Goal: Check status: Check status

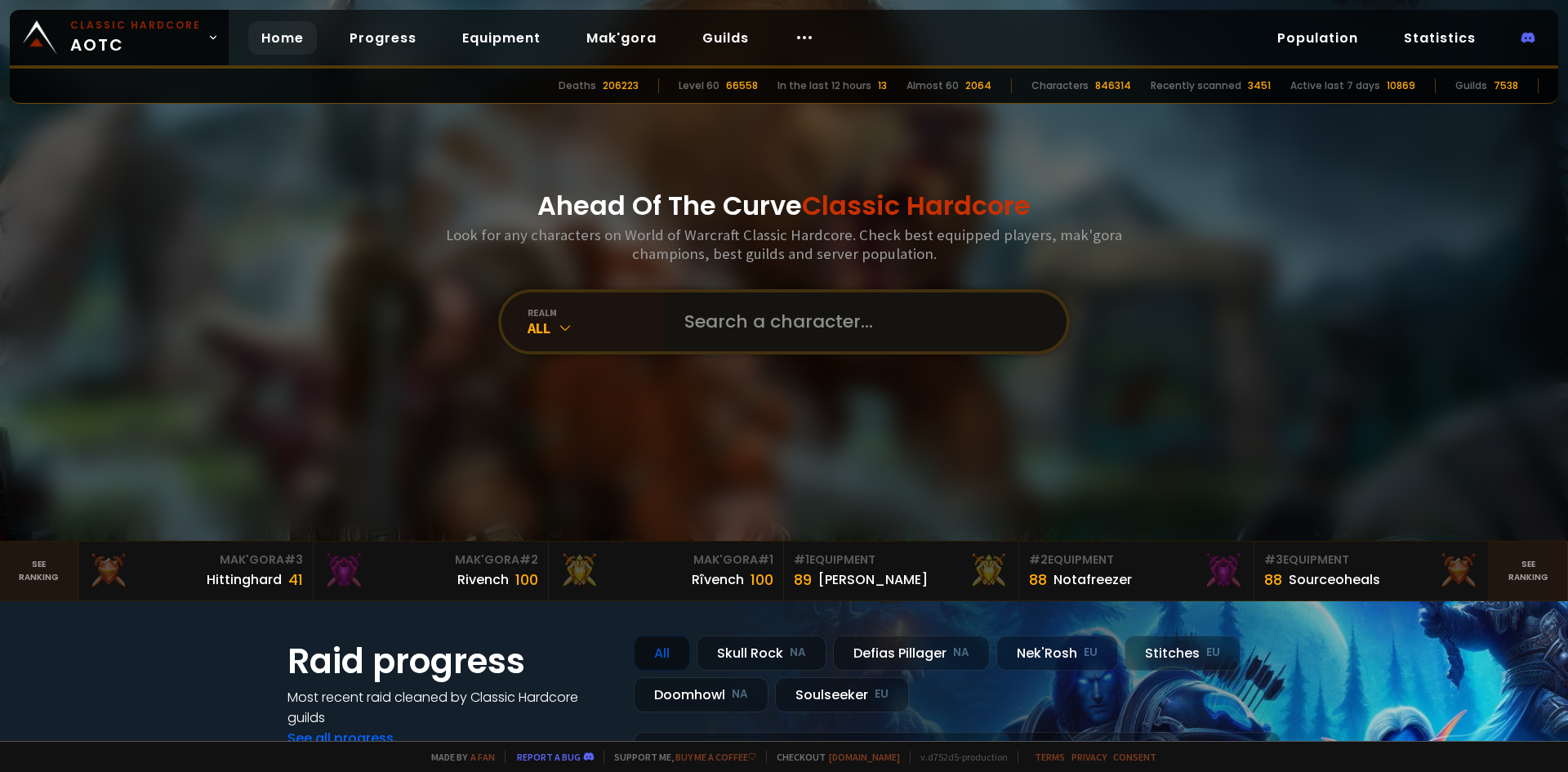
click at [784, 313] on input "text" at bounding box center [861, 322] width 373 height 59
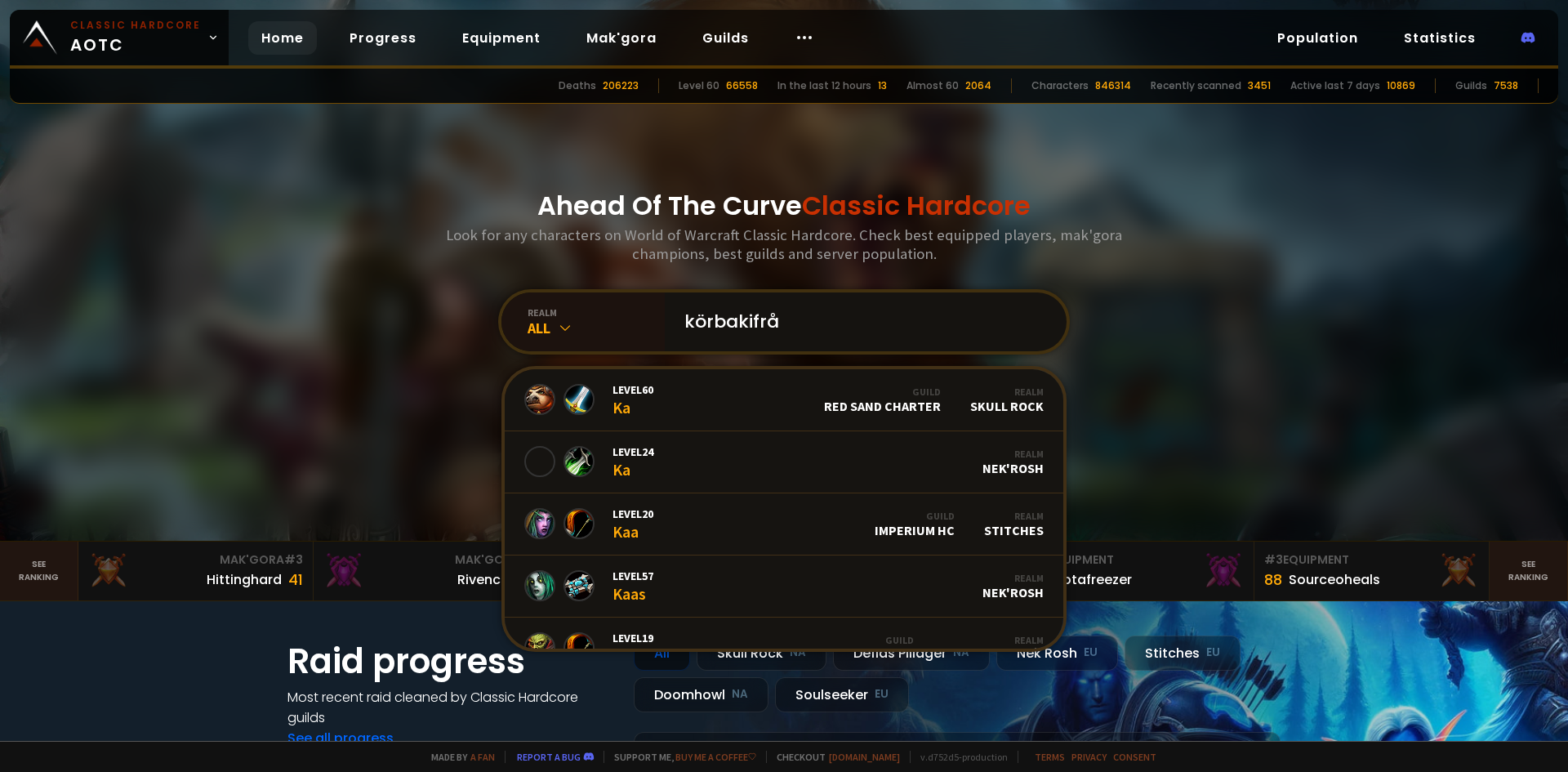
type input "körbakifrån"
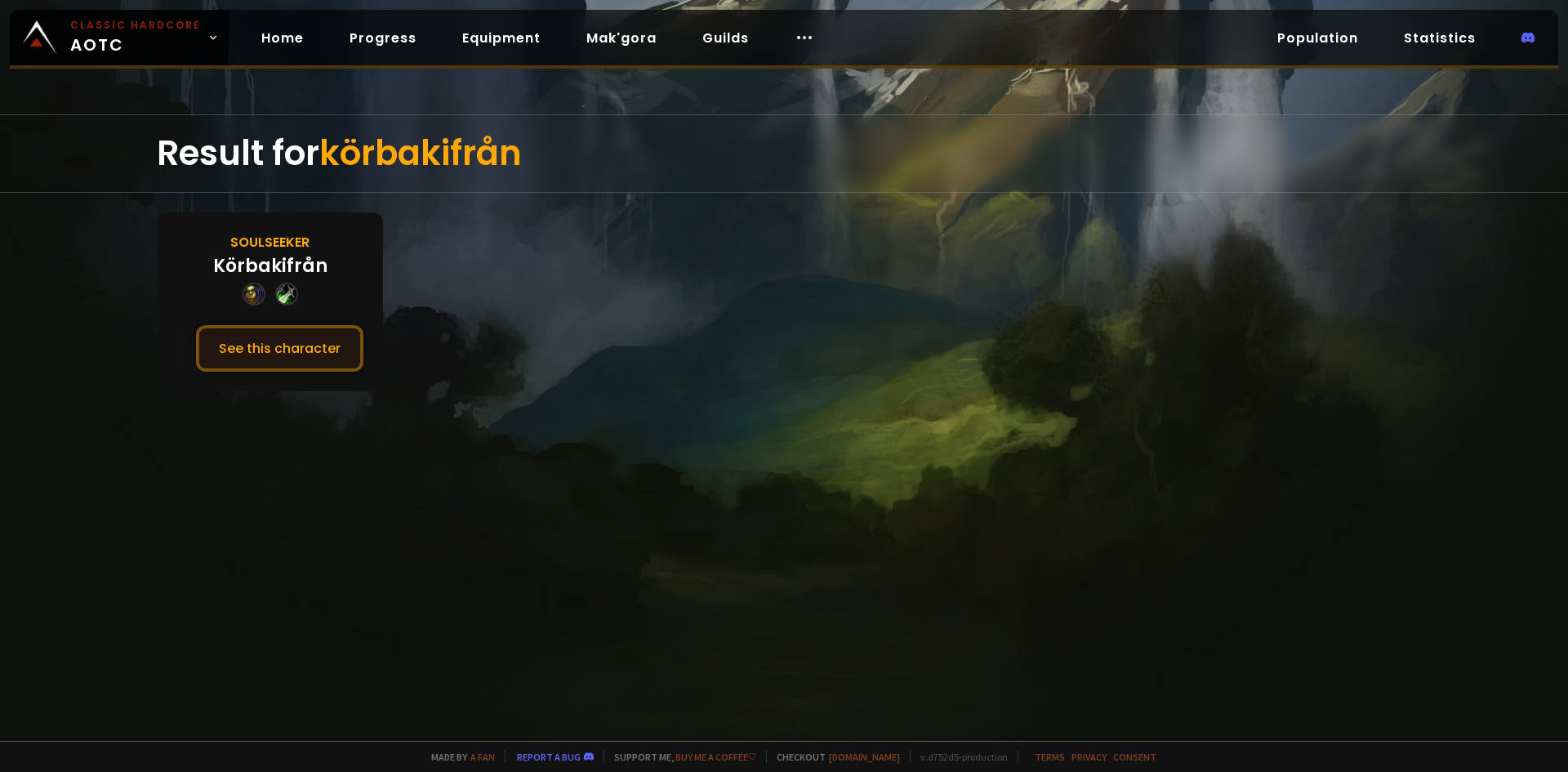
click at [320, 340] on button "See this character" at bounding box center [280, 348] width 168 height 47
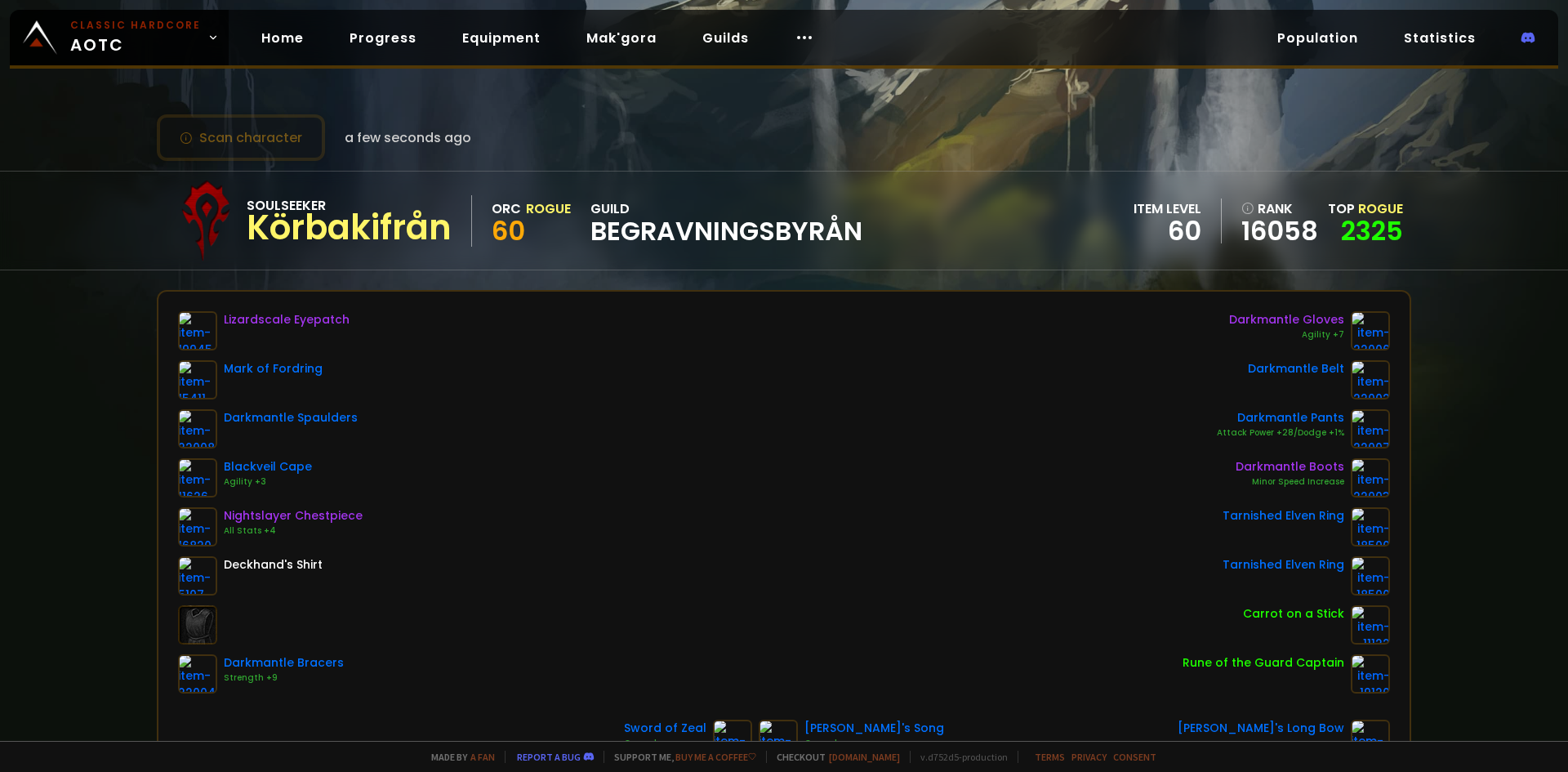
click at [770, 118] on div "Scan character a few seconds ago" at bounding box center [784, 138] width 1254 height 47
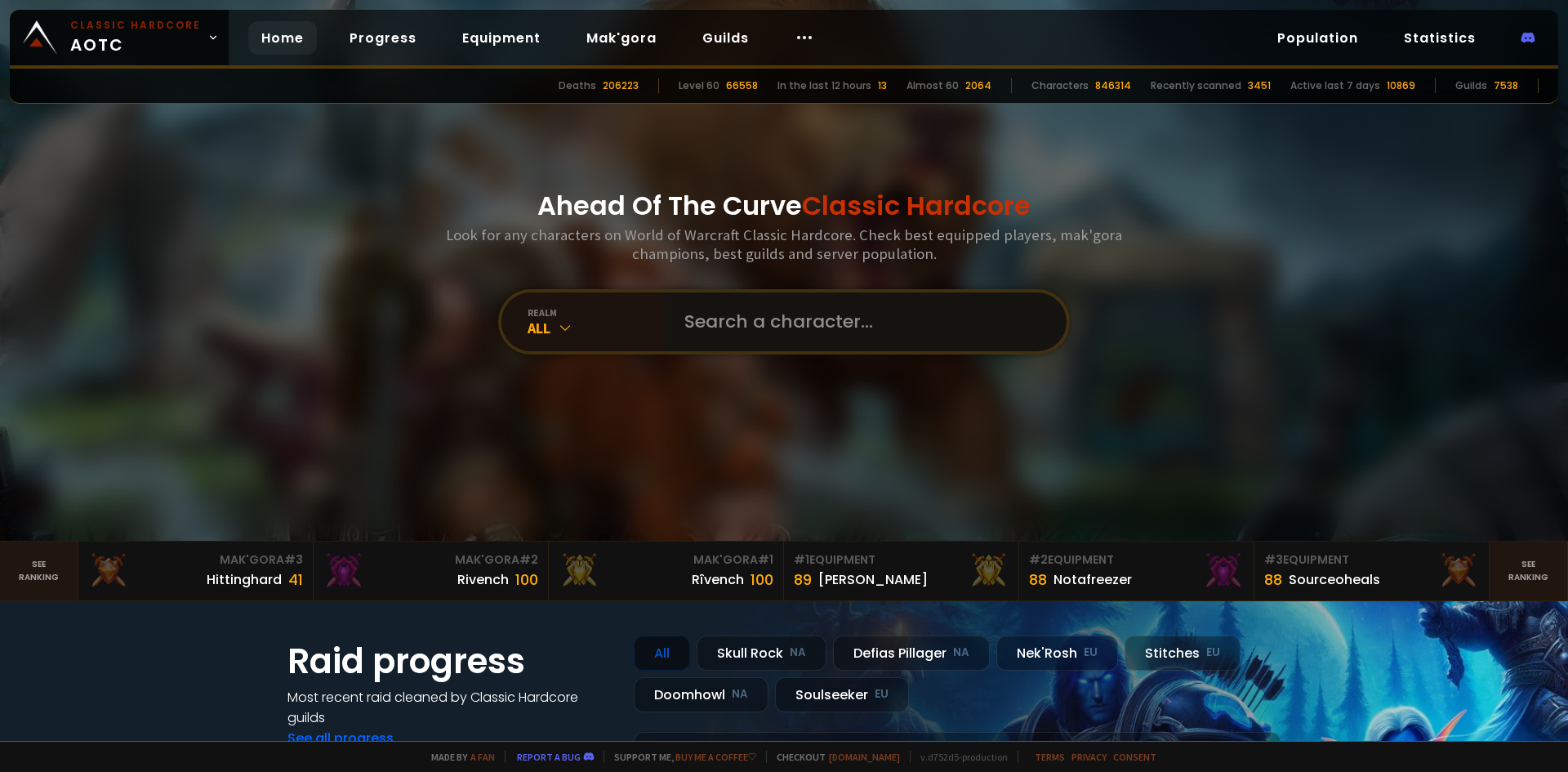
click at [757, 318] on input "text" at bounding box center [861, 322] width 373 height 59
type input "getlök"
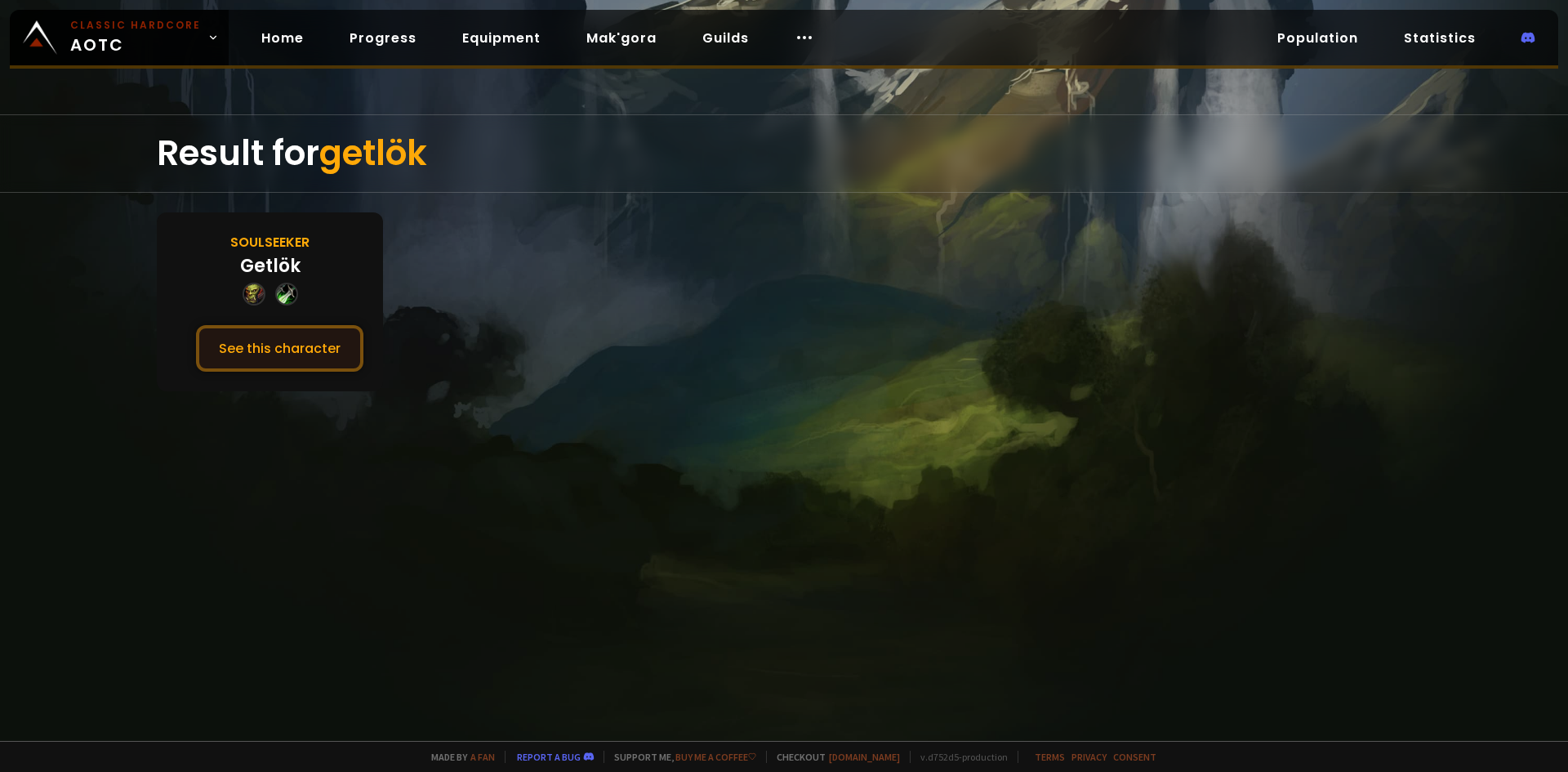
click at [288, 341] on button "See this character" at bounding box center [280, 348] width 168 height 47
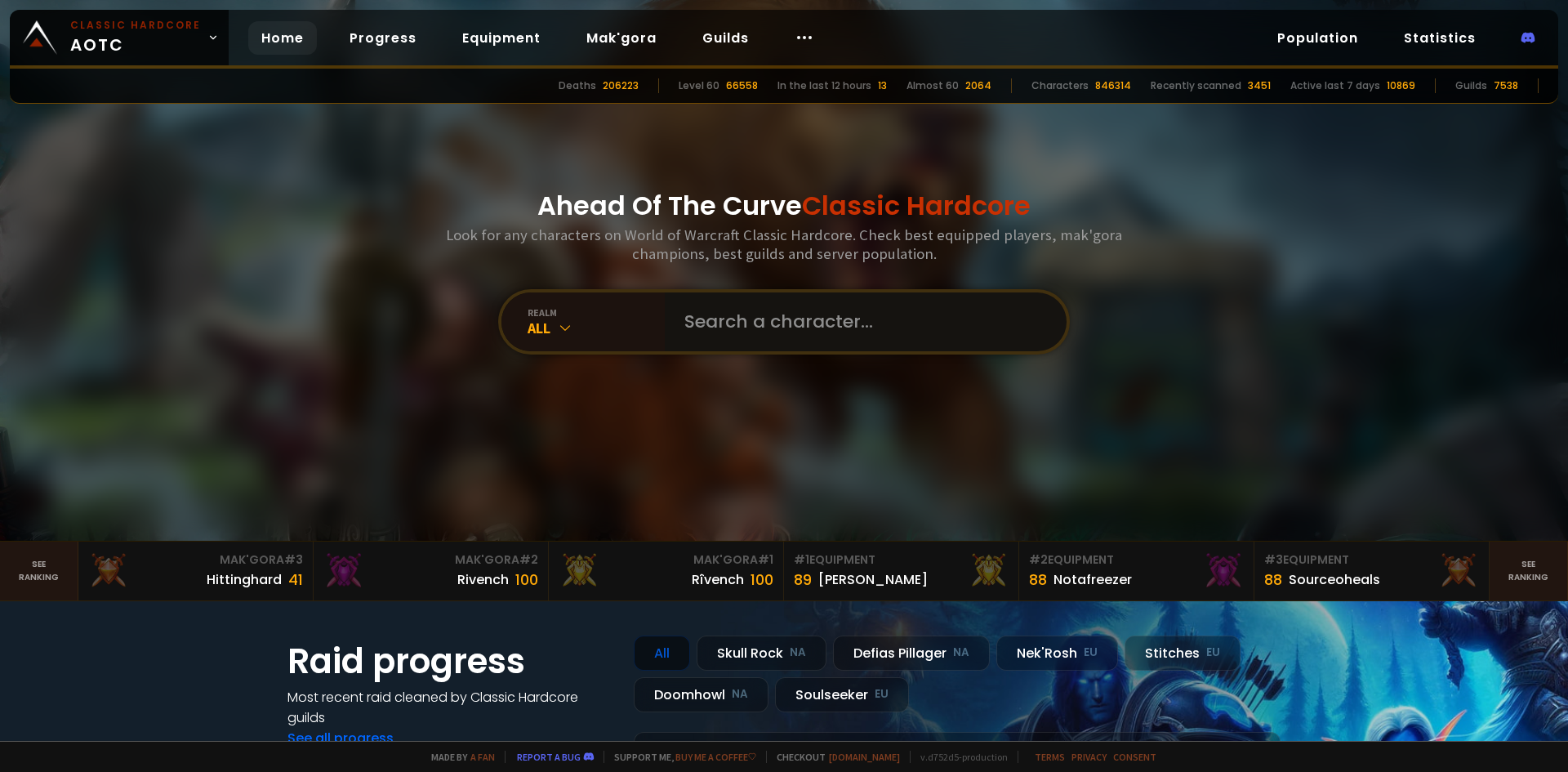
click at [755, 342] on input "text" at bounding box center [861, 322] width 373 height 59
type input "pgdog"
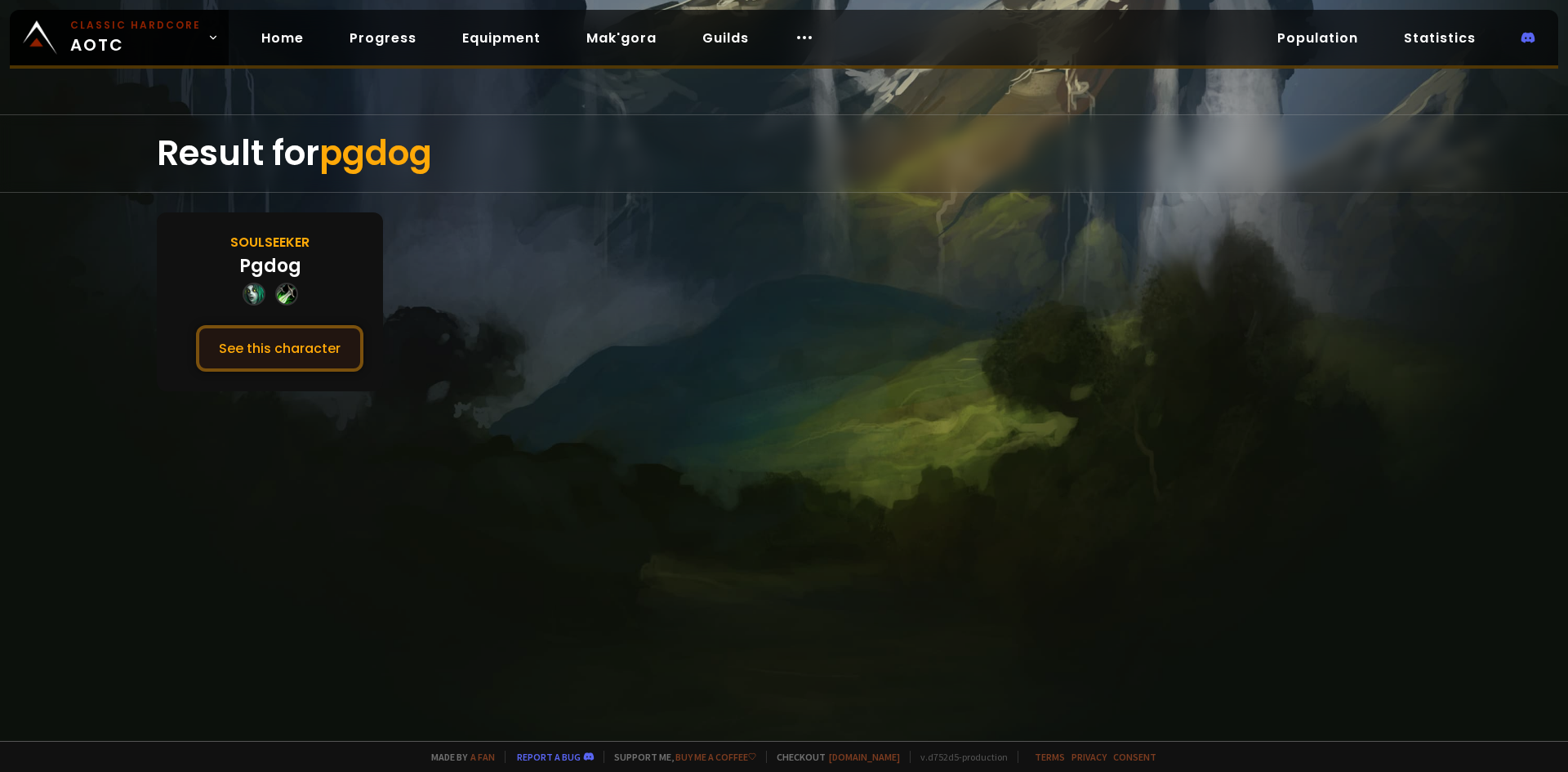
click at [281, 343] on button "See this character" at bounding box center [280, 348] width 168 height 47
